Goal: Find specific page/section: Find specific page/section

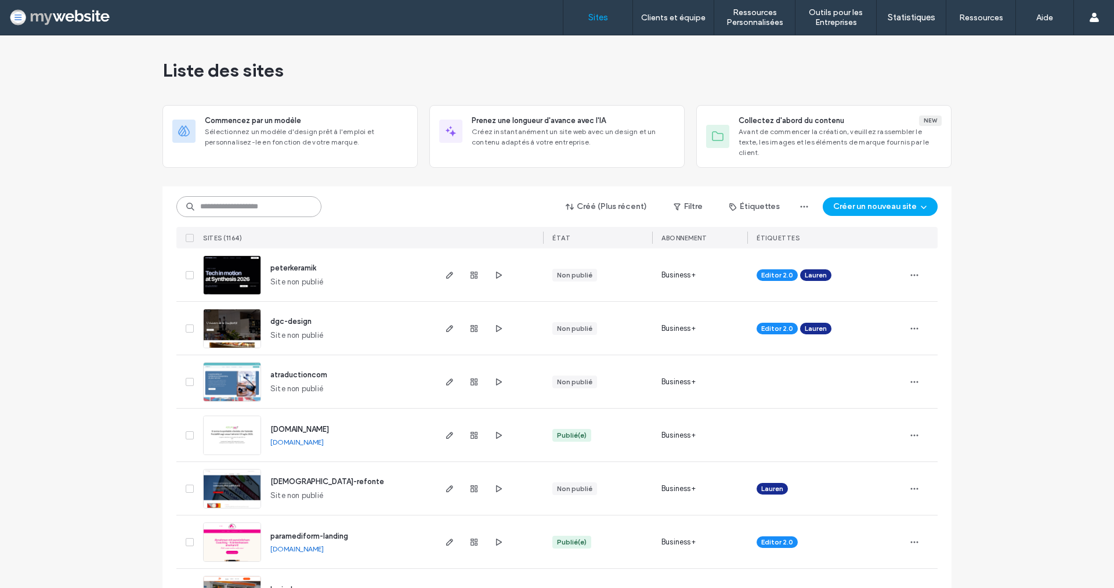
drag, startPoint x: 0, startPoint y: 0, endPoint x: 286, endPoint y: 197, distance: 347.1
click at [286, 198] on input at bounding box center [248, 206] width 145 height 21
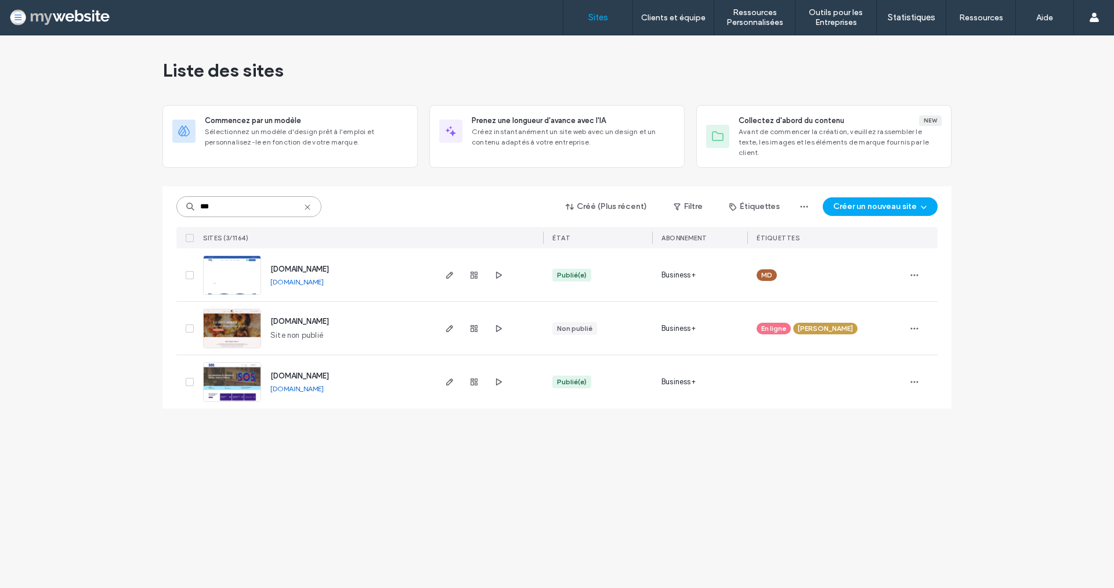
type input "***"
click at [310, 371] on span "www.sossanitaires.ch" at bounding box center [299, 375] width 59 height 9
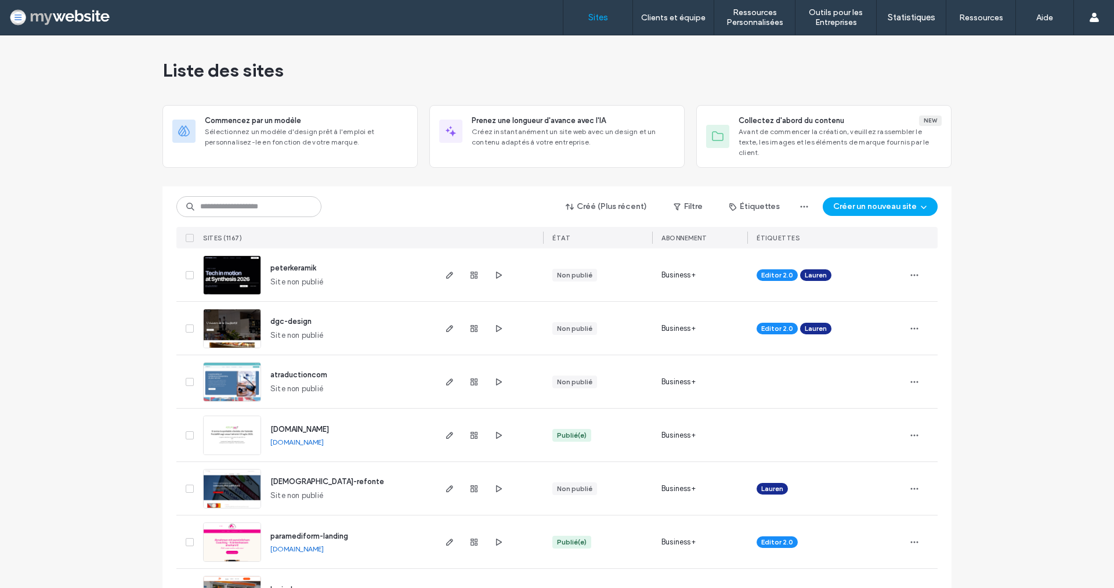
click at [450, 89] on div "Liste des sites" at bounding box center [557, 70] width 789 height 70
click at [684, 197] on button "Filtre" at bounding box center [688, 206] width 52 height 19
click at [753, 200] on button "Étiquettes" at bounding box center [754, 206] width 71 height 19
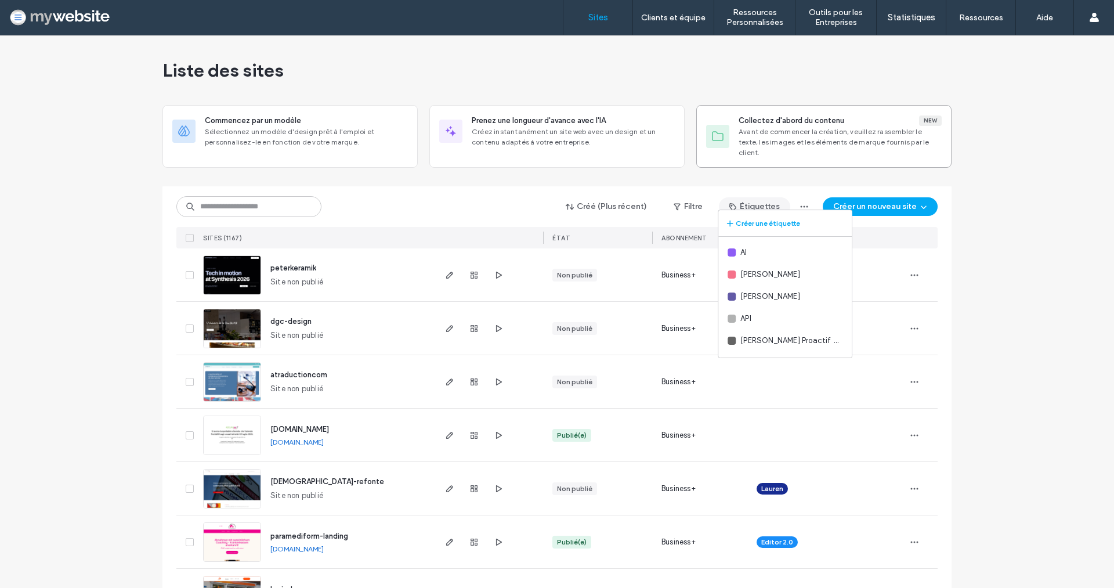
click at [762, 155] on div "Collectez d'abord du contenu New Avant de commencer la création, veuillez rasse…" at bounding box center [824, 136] width 255 height 63
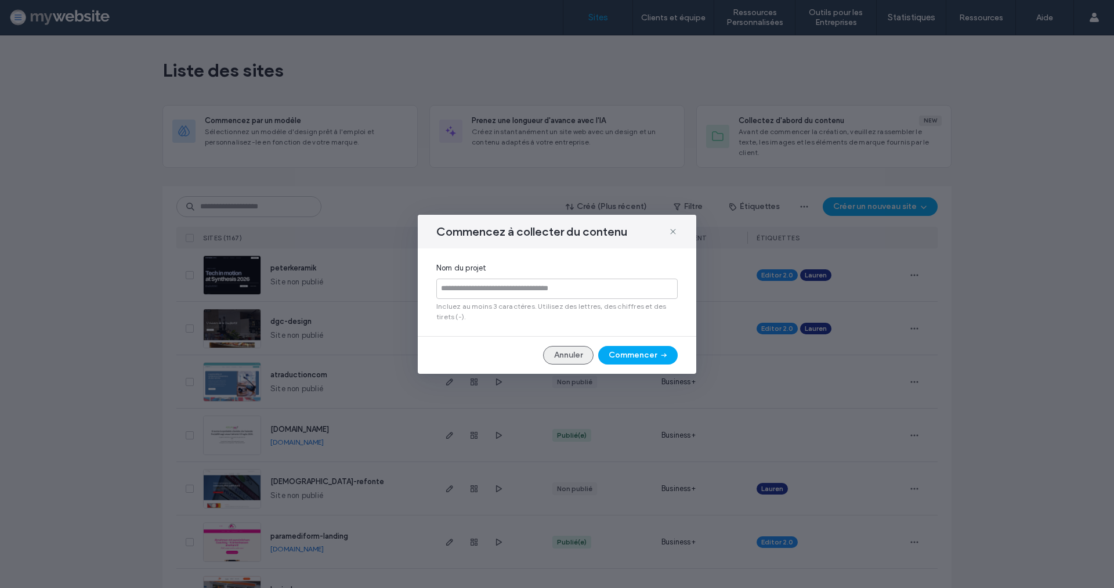
click at [565, 362] on button "Annuler" at bounding box center [568, 355] width 50 height 19
